Goal: Complete application form

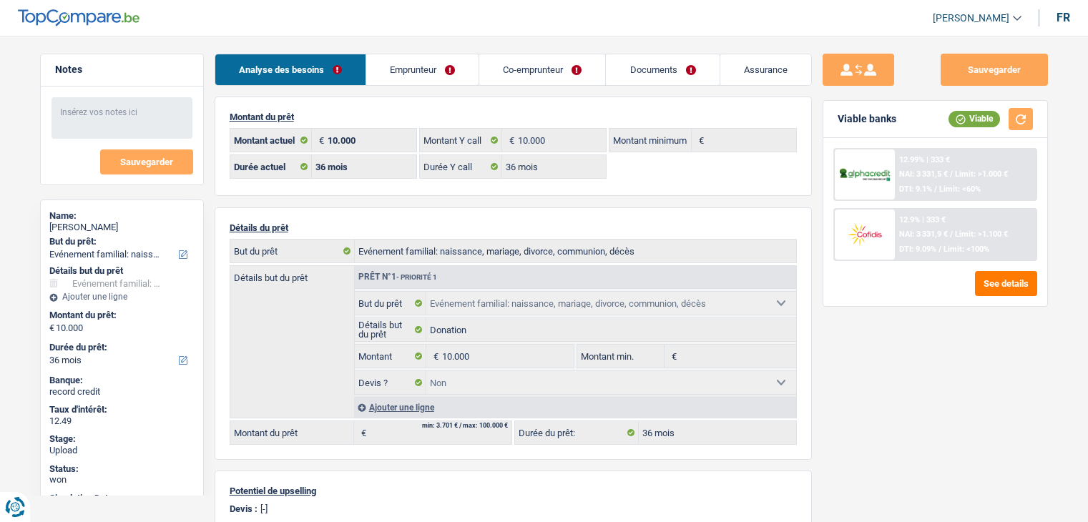
select select "familyEvent"
select select "36"
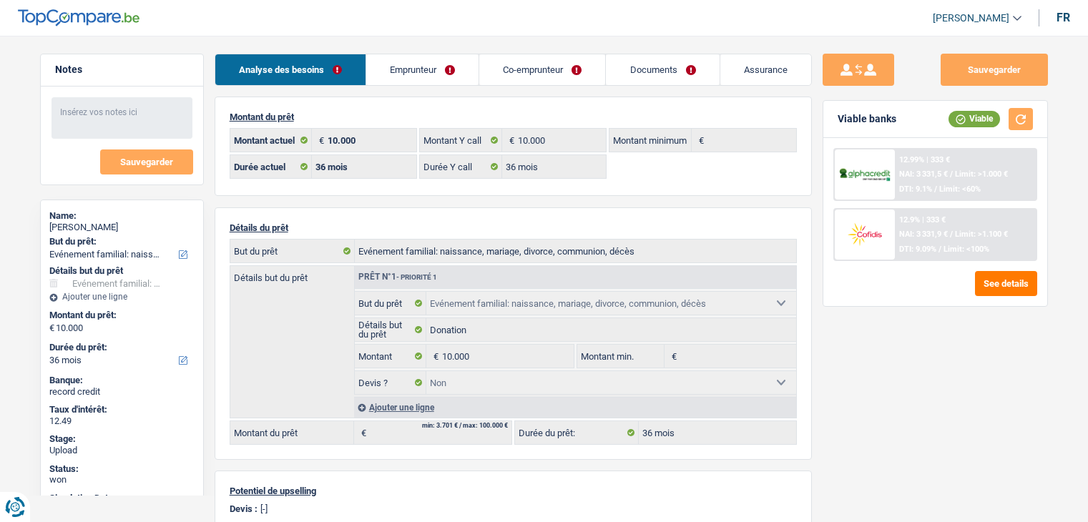
select select "familyEvent"
select select "false"
select select "36"
